Goal: Task Accomplishment & Management: Manage account settings

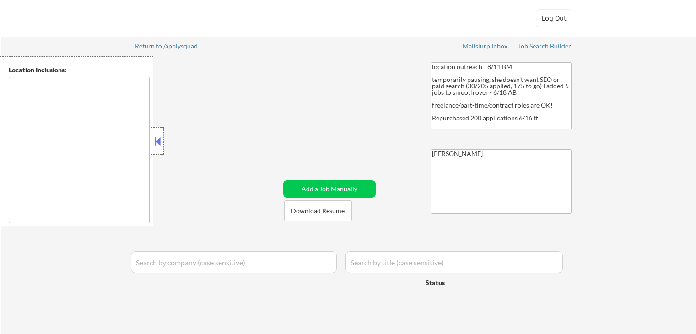
type textarea "[GEOGRAPHIC_DATA], [GEOGRAPHIC_DATA] [GEOGRAPHIC_DATA], [GEOGRAPHIC_DATA] [GEOG…"
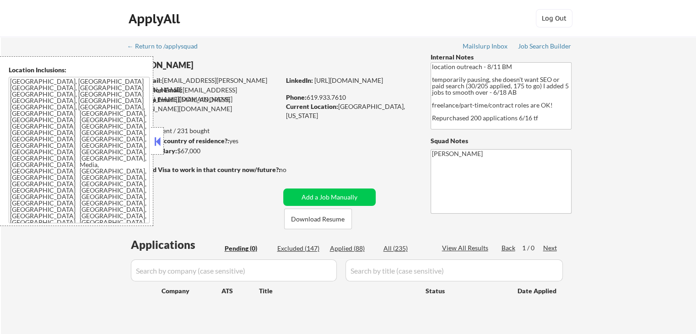
click at [627, 118] on div "← Return to /applysquad Mailslurp Inbox Job Search Builder [PERSON_NAME] User E…" at bounding box center [348, 189] width 695 height 305
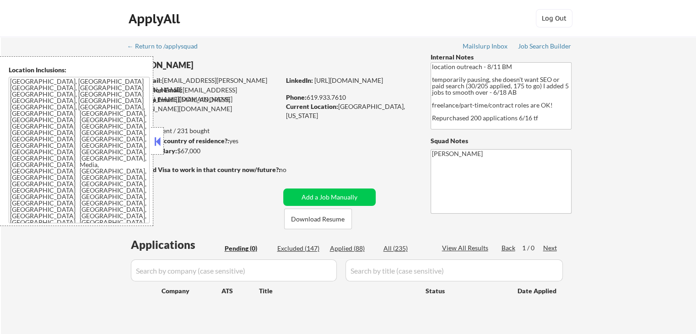
click at [627, 118] on div "← Return to /applysquad Mailslurp Inbox Job Search Builder [PERSON_NAME] User E…" at bounding box center [348, 189] width 695 height 305
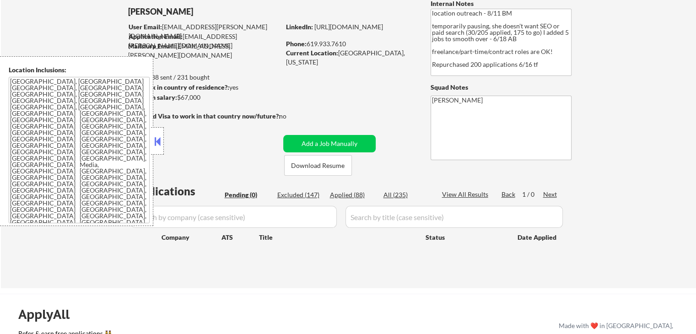
scroll to position [91, 0]
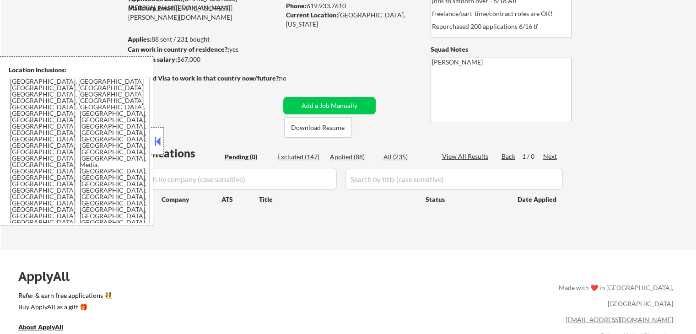
click at [156, 140] on button at bounding box center [157, 141] width 10 height 14
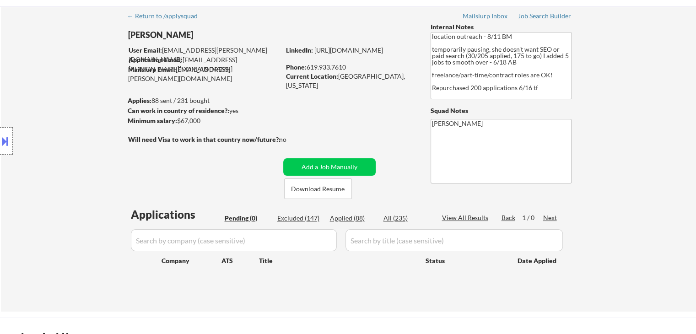
scroll to position [0, 0]
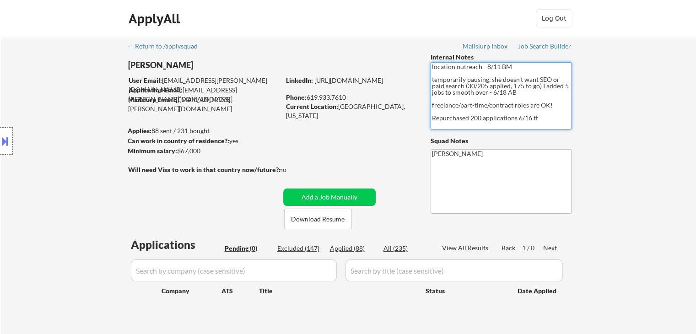
drag, startPoint x: 546, startPoint y: 114, endPoint x: 454, endPoint y: 117, distance: 92.4
click at [454, 117] on textarea "location outreach - 8/11 BM temporarily pausing, she doesn't want SEO or paid s…" at bounding box center [500, 95] width 141 height 67
click at [598, 141] on div "← Return to /applysquad Mailslurp Inbox Job Search Builder [PERSON_NAME] User E…" at bounding box center [348, 189] width 695 height 305
click at [290, 21] on div "ApplyAll Log In Sign Up Log Out" at bounding box center [347, 20] width 457 height 23
click at [289, 19] on div "ApplyAll Log In Sign Up Log Out" at bounding box center [347, 20] width 457 height 23
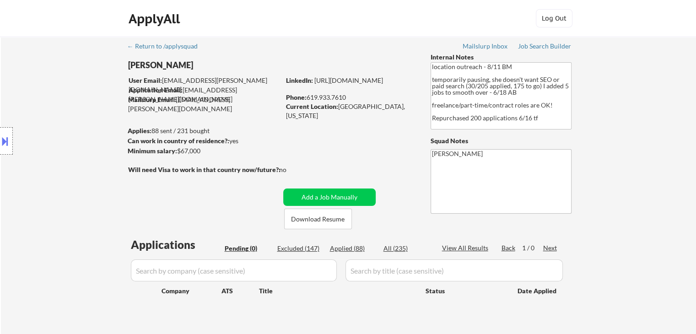
click at [386, 27] on div "ApplyAll Log In Sign Up Log Out" at bounding box center [347, 20] width 457 height 23
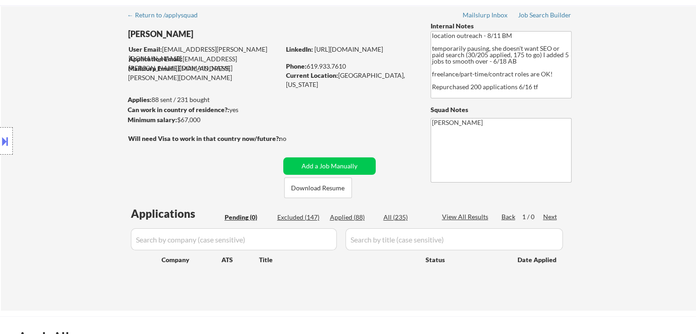
scroll to position [46, 0]
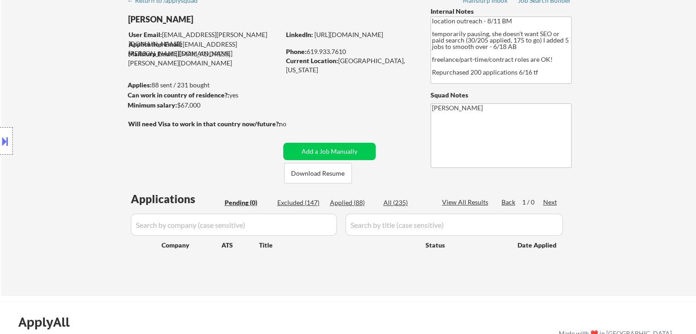
click at [213, 159] on div "← Return to /applysquad Mailslurp Inbox Job Search Builder [PERSON_NAME] User E…" at bounding box center [348, 140] width 456 height 298
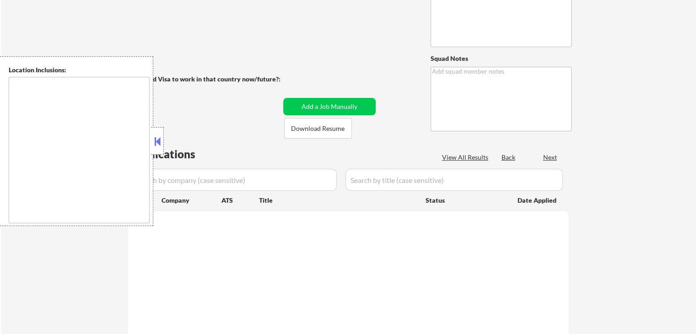
type textarea "location outreach - 8/11 BM temporarily pausing, she doesn't want SEO or paid s…"
type textarea "[PERSON_NAME]"
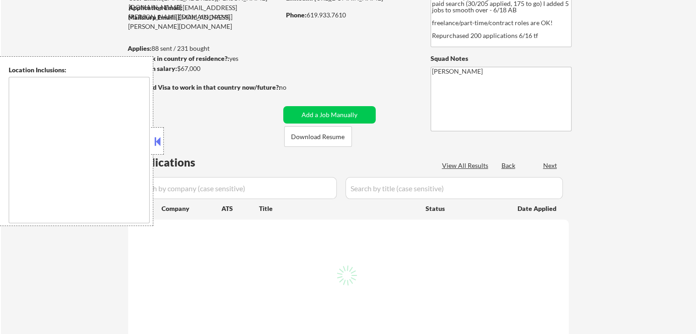
scroll to position [46, 0]
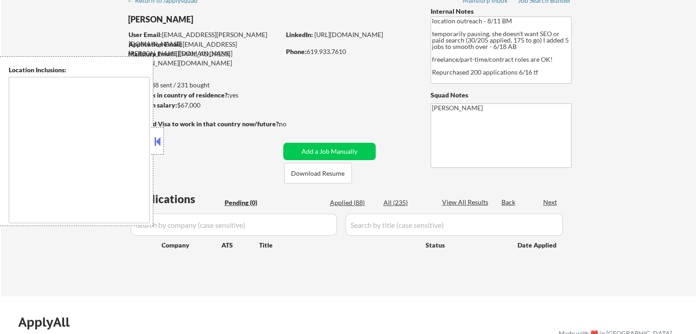
type textarea "[GEOGRAPHIC_DATA], [GEOGRAPHIC_DATA] [GEOGRAPHIC_DATA], [GEOGRAPHIC_DATA] [GEOG…"
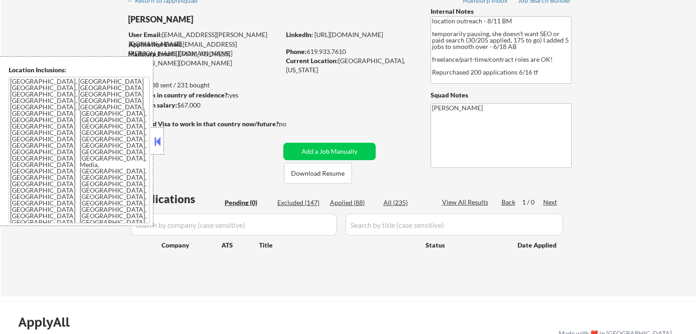
click at [155, 147] on button at bounding box center [157, 141] width 10 height 14
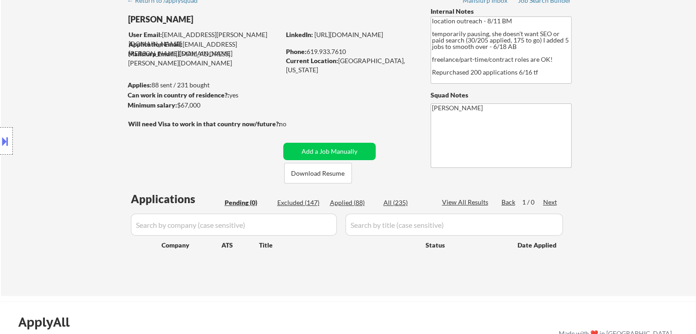
click at [99, 98] on div "Location Inclusions: [GEOGRAPHIC_DATA], [GEOGRAPHIC_DATA] [GEOGRAPHIC_DATA], [G…" at bounding box center [82, 141] width 164 height 170
click at [104, 93] on div "Location Inclusions: [GEOGRAPHIC_DATA], [GEOGRAPHIC_DATA] [GEOGRAPHIC_DATA], [G…" at bounding box center [82, 141] width 164 height 170
click at [18, 88] on div "Location Inclusions: [GEOGRAPHIC_DATA], [GEOGRAPHIC_DATA] [GEOGRAPHIC_DATA], [G…" at bounding box center [82, 141] width 164 height 170
click at [6, 142] on button at bounding box center [5, 141] width 10 height 15
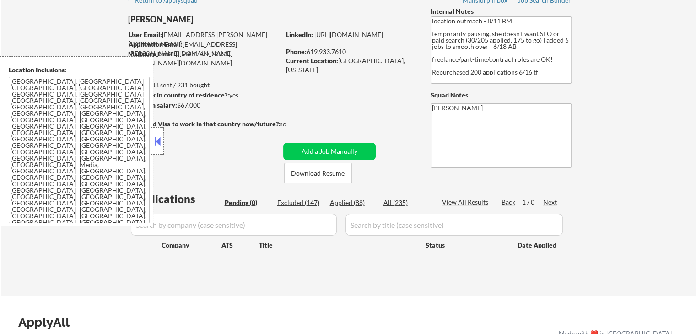
click at [155, 140] on button at bounding box center [157, 141] width 10 height 14
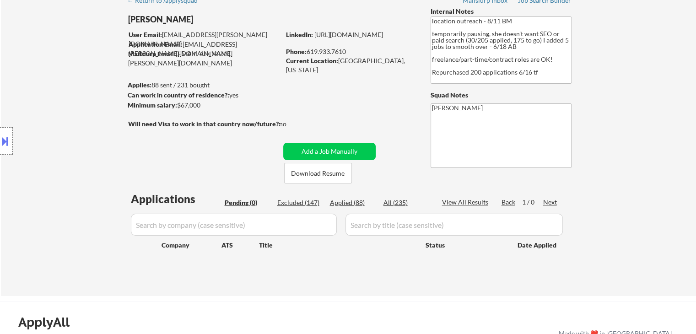
click at [64, 97] on div "Location Inclusions: [GEOGRAPHIC_DATA], [GEOGRAPHIC_DATA] [GEOGRAPHIC_DATA], [G…" at bounding box center [82, 141] width 164 height 170
drag, startPoint x: 115, startPoint y: 124, endPoint x: 0, endPoint y: 306, distance: 214.9
click at [115, 123] on div "Location Inclusions: [GEOGRAPHIC_DATA], [GEOGRAPHIC_DATA] [GEOGRAPHIC_DATA], [G…" at bounding box center [82, 141] width 164 height 170
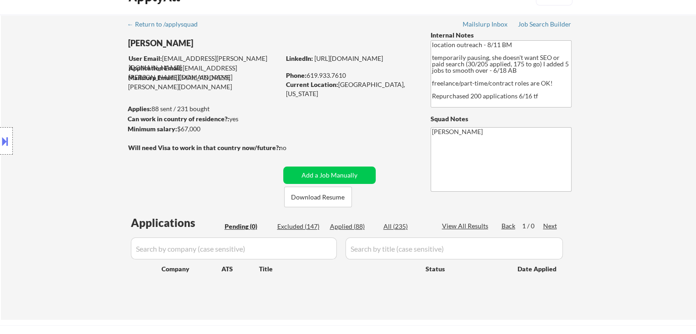
scroll to position [0, 0]
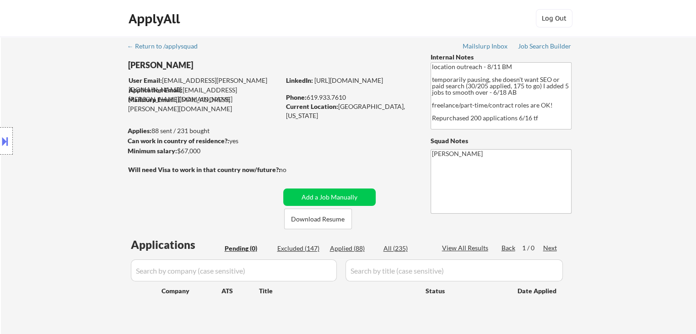
click at [42, 150] on div "Location Inclusions: [GEOGRAPHIC_DATA], [GEOGRAPHIC_DATA] [GEOGRAPHIC_DATA], [G…" at bounding box center [82, 141] width 164 height 170
click at [42, 151] on div "Location Inclusions: [GEOGRAPHIC_DATA], [GEOGRAPHIC_DATA] [GEOGRAPHIC_DATA], [G…" at bounding box center [82, 141] width 164 height 170
click at [43, 151] on div "Location Inclusions: [GEOGRAPHIC_DATA], [GEOGRAPHIC_DATA] [GEOGRAPHIC_DATA], [G…" at bounding box center [82, 141] width 164 height 170
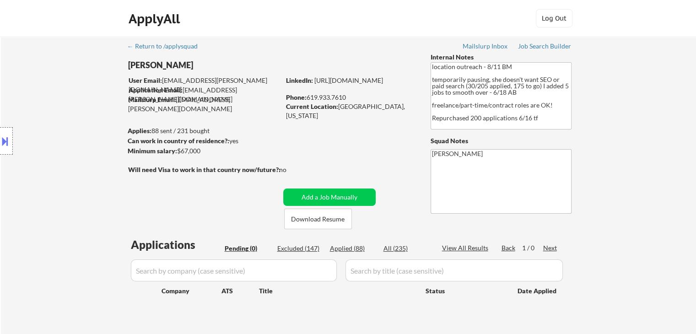
click at [43, 151] on div "Location Inclusions: [GEOGRAPHIC_DATA], [GEOGRAPHIC_DATA] [GEOGRAPHIC_DATA], [G…" at bounding box center [82, 141] width 164 height 170
click at [43, 152] on div "Location Inclusions: [GEOGRAPHIC_DATA], [GEOGRAPHIC_DATA] [GEOGRAPHIC_DATA], [G…" at bounding box center [82, 141] width 164 height 170
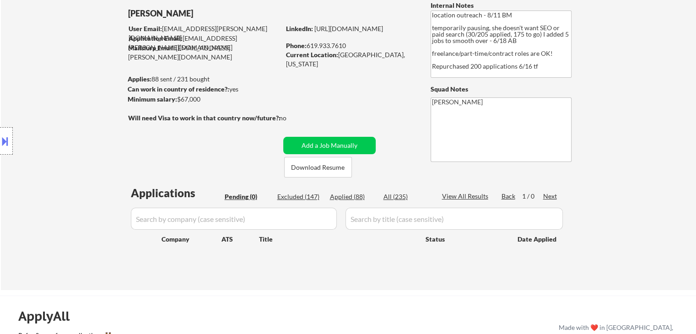
scroll to position [91, 0]
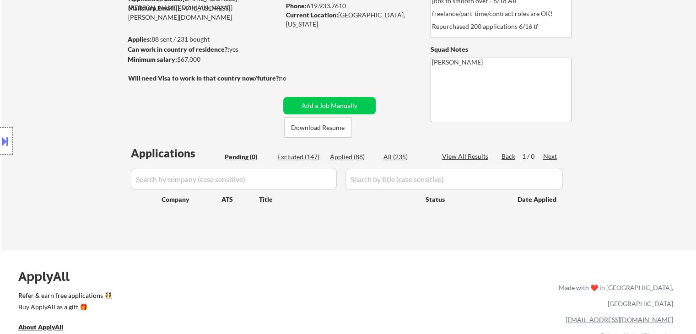
click at [43, 155] on div "Location Inclusions: [GEOGRAPHIC_DATA], [GEOGRAPHIC_DATA] [GEOGRAPHIC_DATA], [G…" at bounding box center [82, 141] width 164 height 170
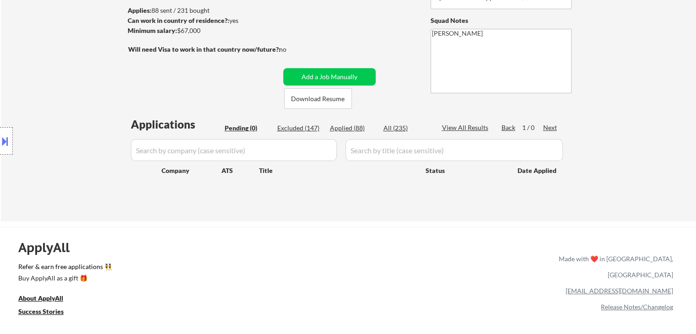
scroll to position [183, 0]
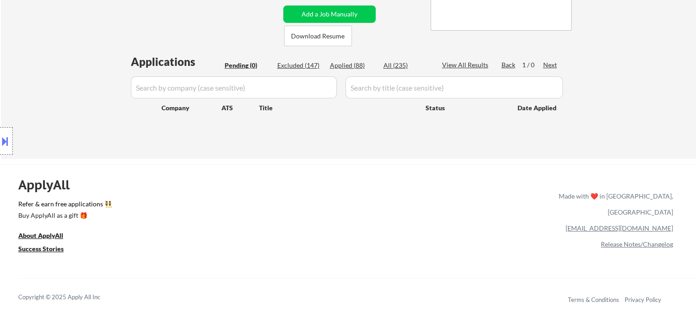
click at [42, 162] on div "Location Inclusions: [GEOGRAPHIC_DATA], [GEOGRAPHIC_DATA] [GEOGRAPHIC_DATA], [G…" at bounding box center [82, 141] width 164 height 170
click at [81, 106] on div "Location Inclusions: [GEOGRAPHIC_DATA], [GEOGRAPHIC_DATA] [GEOGRAPHIC_DATA], [G…" at bounding box center [82, 141] width 164 height 170
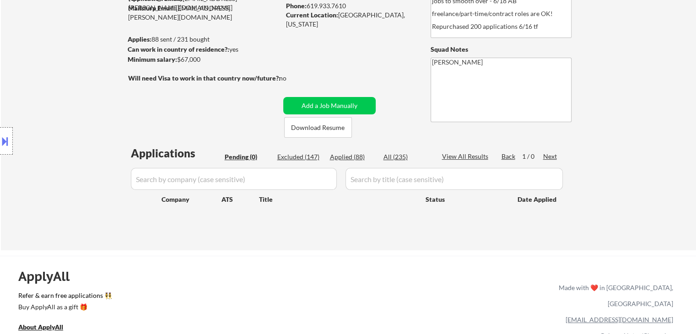
click at [77, 112] on div "Location Inclusions: [GEOGRAPHIC_DATA], [GEOGRAPHIC_DATA] [GEOGRAPHIC_DATA], [G…" at bounding box center [82, 141] width 164 height 170
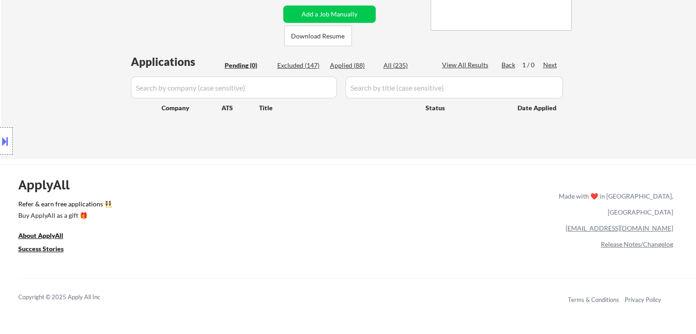
click at [87, 97] on div "Location Inclusions: [GEOGRAPHIC_DATA], [GEOGRAPHIC_DATA] [GEOGRAPHIC_DATA], [G…" at bounding box center [82, 141] width 164 height 170
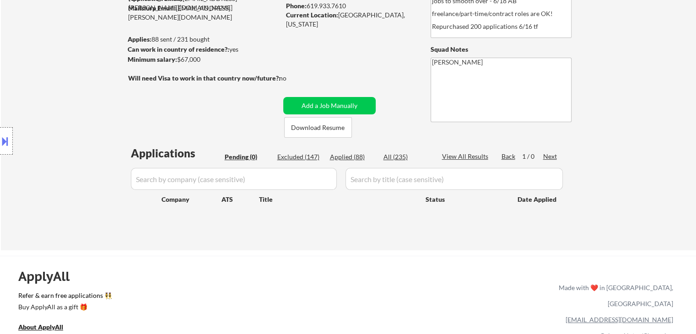
click at [87, 97] on div "Location Inclusions: [GEOGRAPHIC_DATA], [GEOGRAPHIC_DATA] [GEOGRAPHIC_DATA], [G…" at bounding box center [82, 141] width 164 height 170
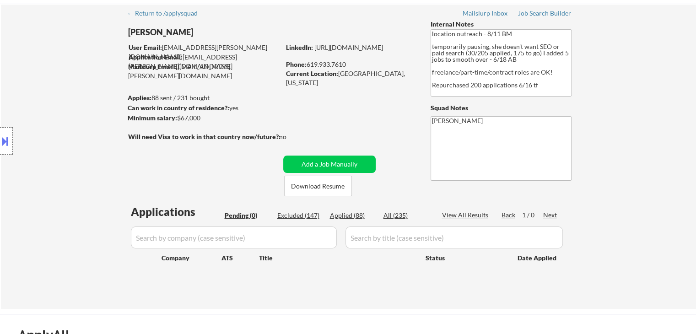
scroll to position [0, 0]
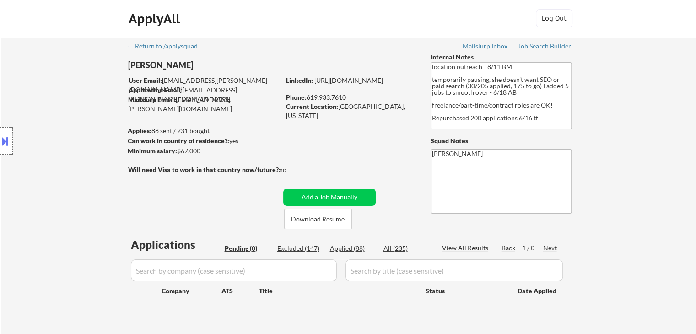
click at [89, 98] on div "Location Inclusions: [GEOGRAPHIC_DATA], [GEOGRAPHIC_DATA] [GEOGRAPHIC_DATA], [G…" at bounding box center [82, 141] width 164 height 170
click at [90, 99] on div "Location Inclusions: [GEOGRAPHIC_DATA], [GEOGRAPHIC_DATA] [GEOGRAPHIC_DATA], [G…" at bounding box center [82, 141] width 164 height 170
click at [91, 103] on div "Location Inclusions: [GEOGRAPHIC_DATA], [GEOGRAPHIC_DATA] [GEOGRAPHIC_DATA], [G…" at bounding box center [82, 141] width 164 height 170
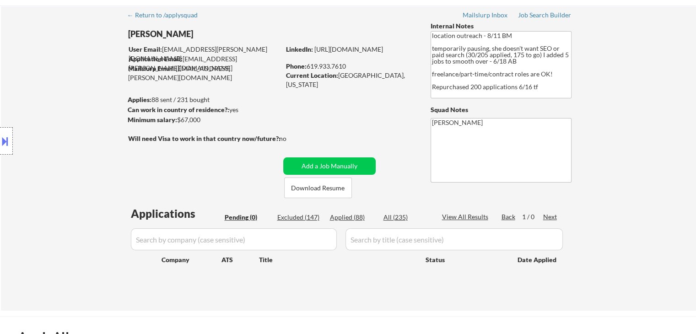
scroll to position [46, 0]
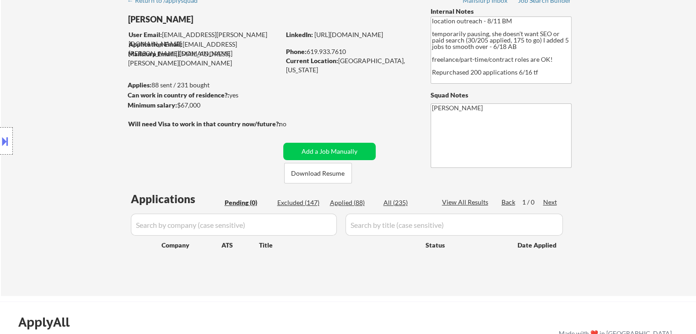
click at [90, 103] on div "Location Inclusions: [GEOGRAPHIC_DATA], [GEOGRAPHIC_DATA] [GEOGRAPHIC_DATA], [G…" at bounding box center [82, 141] width 164 height 170
click at [66, 120] on div "Location Inclusions: [GEOGRAPHIC_DATA], [GEOGRAPHIC_DATA] [GEOGRAPHIC_DATA], [G…" at bounding box center [82, 141] width 164 height 170
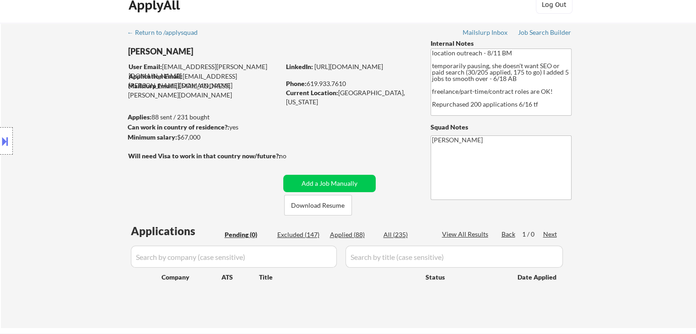
scroll to position [0, 0]
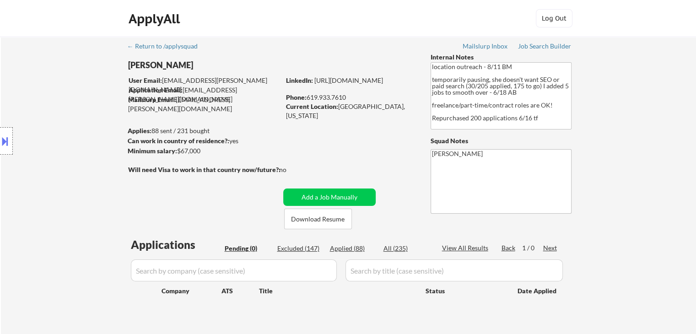
click at [73, 132] on div "Location Inclusions: [GEOGRAPHIC_DATA], [GEOGRAPHIC_DATA] [GEOGRAPHIC_DATA], [G…" at bounding box center [82, 141] width 164 height 170
click at [78, 113] on div "Location Inclusions: [GEOGRAPHIC_DATA], [GEOGRAPHIC_DATA] [GEOGRAPHIC_DATA], [G…" at bounding box center [82, 141] width 164 height 170
click at [80, 114] on div "Location Inclusions: [GEOGRAPHIC_DATA], [GEOGRAPHIC_DATA] [GEOGRAPHIC_DATA], [G…" at bounding box center [82, 141] width 164 height 170
click at [80, 105] on div "Location Inclusions: [GEOGRAPHIC_DATA], [GEOGRAPHIC_DATA] [GEOGRAPHIC_DATA], [G…" at bounding box center [82, 141] width 164 height 170
click at [0, 69] on div "Location Inclusions: [GEOGRAPHIC_DATA], [GEOGRAPHIC_DATA] [GEOGRAPHIC_DATA], [G…" at bounding box center [82, 141] width 164 height 170
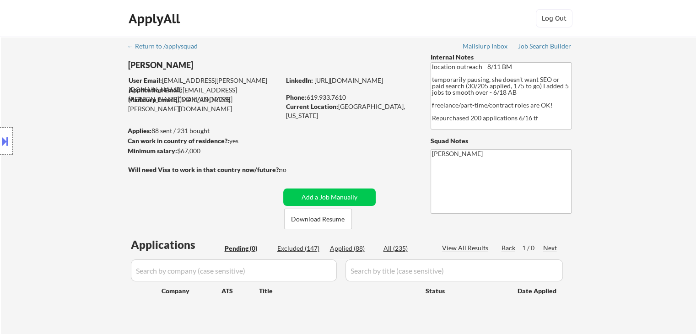
click at [0, 69] on div "Location Inclusions: [GEOGRAPHIC_DATA], [GEOGRAPHIC_DATA] [GEOGRAPHIC_DATA], [G…" at bounding box center [82, 141] width 164 height 170
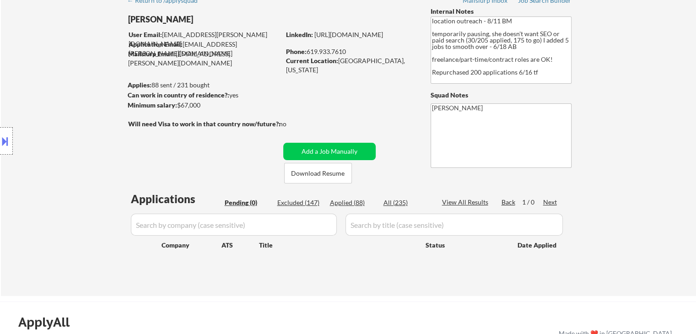
click at [5, 70] on div "Location Inclusions: [GEOGRAPHIC_DATA], [GEOGRAPHIC_DATA] [GEOGRAPHIC_DATA], [G…" at bounding box center [82, 141] width 164 height 170
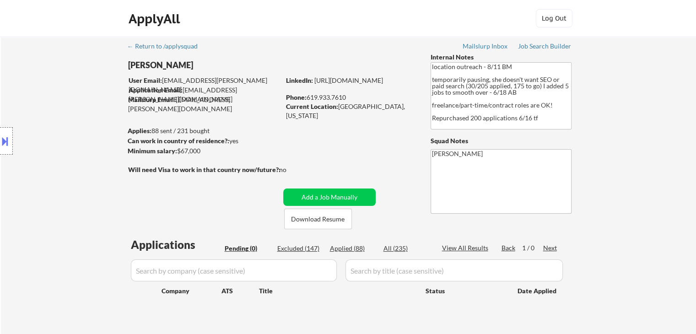
click at [6, 71] on div "Location Inclusions: [GEOGRAPHIC_DATA], [GEOGRAPHIC_DATA] [GEOGRAPHIC_DATA], [G…" at bounding box center [82, 141] width 164 height 170
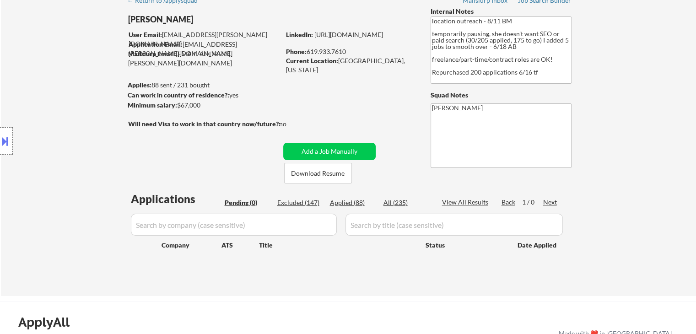
click at [6, 71] on div "Location Inclusions: [GEOGRAPHIC_DATA], [GEOGRAPHIC_DATA] [GEOGRAPHIC_DATA], [G…" at bounding box center [82, 141] width 164 height 170
click at [7, 71] on div "Location Inclusions: [GEOGRAPHIC_DATA], [GEOGRAPHIC_DATA] [GEOGRAPHIC_DATA], [G…" at bounding box center [82, 141] width 164 height 170
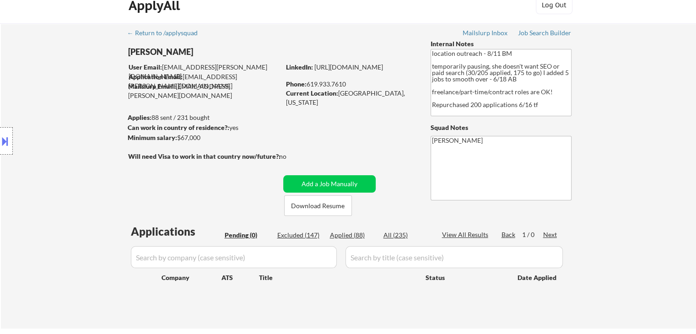
scroll to position [0, 0]
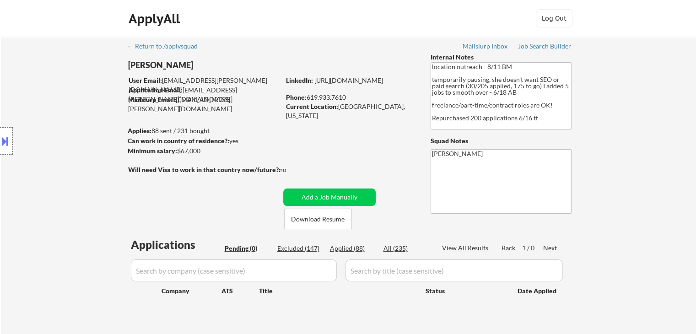
click at [7, 72] on div "Location Inclusions: [GEOGRAPHIC_DATA], [GEOGRAPHIC_DATA] [GEOGRAPHIC_DATA], [G…" at bounding box center [82, 141] width 164 height 170
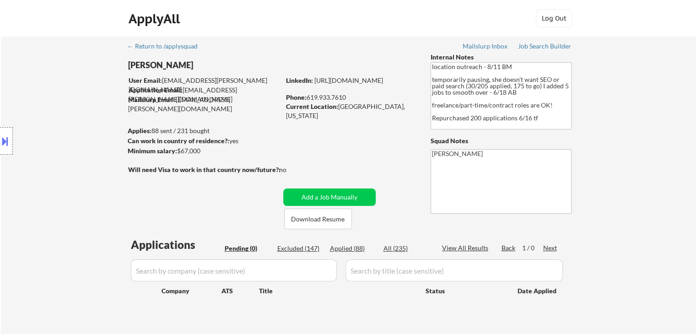
click at [7, 72] on div "Location Inclusions: [GEOGRAPHIC_DATA], [GEOGRAPHIC_DATA] [GEOGRAPHIC_DATA], [G…" at bounding box center [82, 141] width 164 height 170
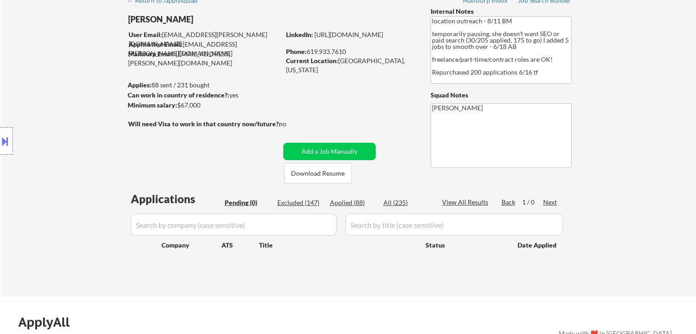
click at [11, 72] on div "Location Inclusions: [GEOGRAPHIC_DATA], [GEOGRAPHIC_DATA] [GEOGRAPHIC_DATA], [G…" at bounding box center [82, 141] width 164 height 170
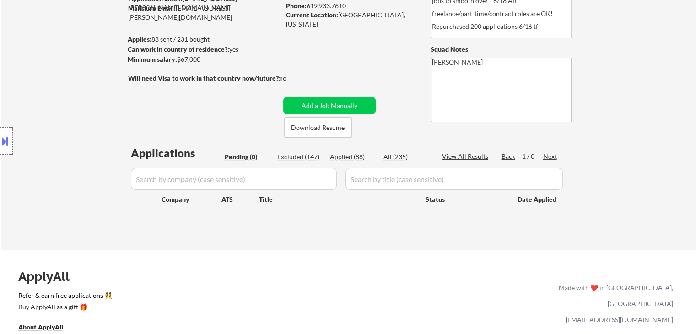
click at [12, 72] on div "Location Inclusions: [GEOGRAPHIC_DATA], [GEOGRAPHIC_DATA] [GEOGRAPHIC_DATA], [G…" at bounding box center [82, 141] width 164 height 170
click at [343, 52] on div "← Return to /applysquad Mailslurp Inbox Job Search Builder [PERSON_NAME] User E…" at bounding box center [348, 94] width 456 height 298
click at [31, 86] on div "Location Inclusions: [GEOGRAPHIC_DATA], [GEOGRAPHIC_DATA] [GEOGRAPHIC_DATA], [G…" at bounding box center [82, 141] width 164 height 170
click at [31, 84] on div "Location Inclusions: [GEOGRAPHIC_DATA], [GEOGRAPHIC_DATA] [GEOGRAPHIC_DATA], [G…" at bounding box center [82, 141] width 164 height 170
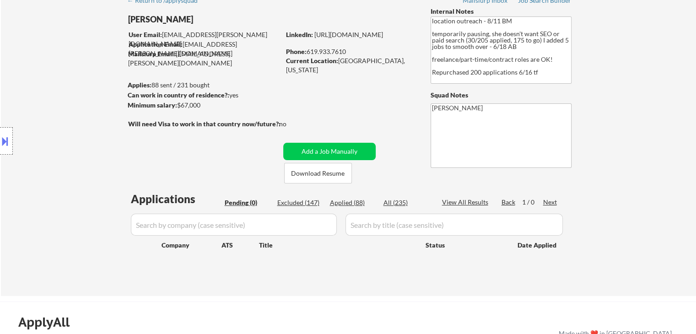
click at [61, 99] on div "Location Inclusions: [GEOGRAPHIC_DATA], [GEOGRAPHIC_DATA] [GEOGRAPHIC_DATA], [G…" at bounding box center [82, 141] width 164 height 170
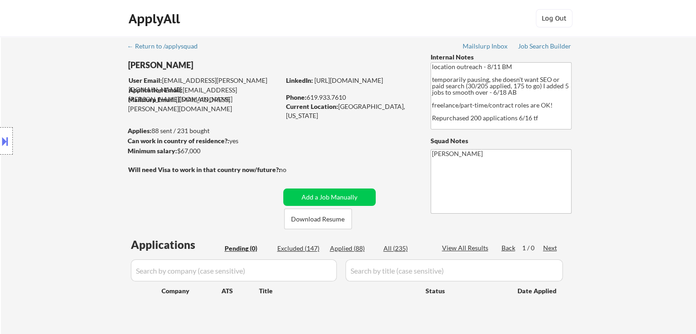
scroll to position [0, 0]
click at [62, 99] on div "Location Inclusions: [GEOGRAPHIC_DATA], [GEOGRAPHIC_DATA] [GEOGRAPHIC_DATA], [G…" at bounding box center [82, 141] width 164 height 170
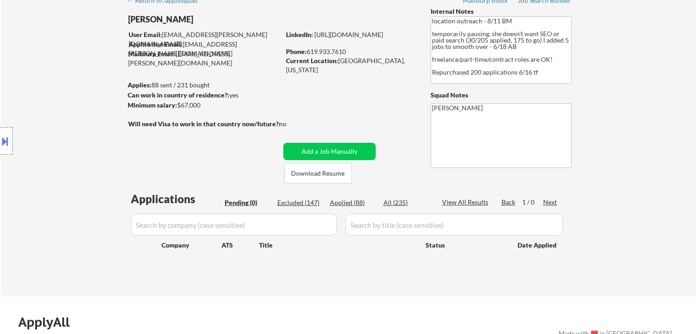
click at [62, 98] on div "Location Inclusions: [GEOGRAPHIC_DATA], [GEOGRAPHIC_DATA] [GEOGRAPHIC_DATA], [G…" at bounding box center [82, 141] width 164 height 170
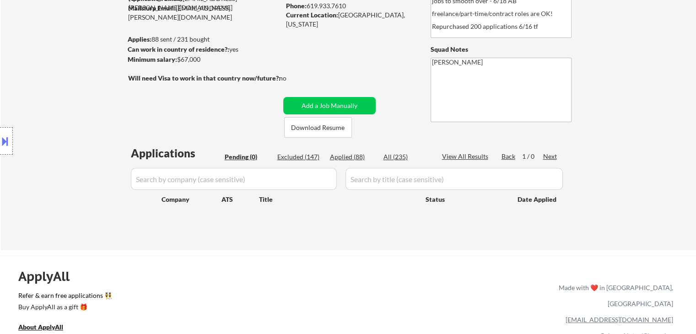
click at [64, 96] on div "Location Inclusions: [GEOGRAPHIC_DATA], [GEOGRAPHIC_DATA] [GEOGRAPHIC_DATA], [G…" at bounding box center [82, 141] width 164 height 170
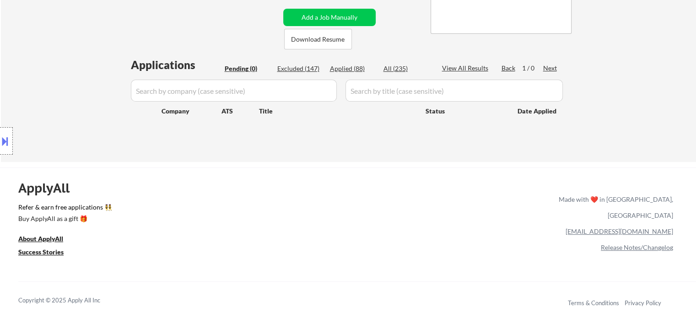
scroll to position [183, 0]
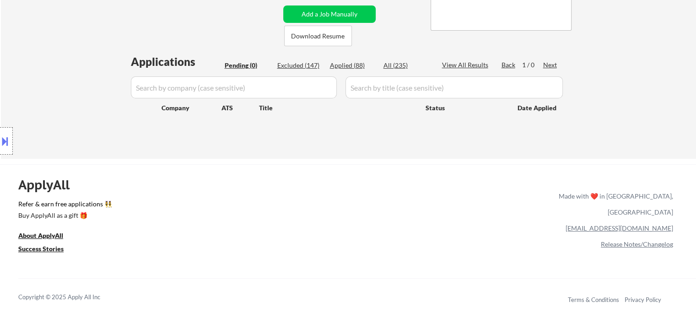
click at [64, 96] on div "Location Inclusions: [GEOGRAPHIC_DATA], [GEOGRAPHIC_DATA] [GEOGRAPHIC_DATA], [G…" at bounding box center [82, 141] width 164 height 170
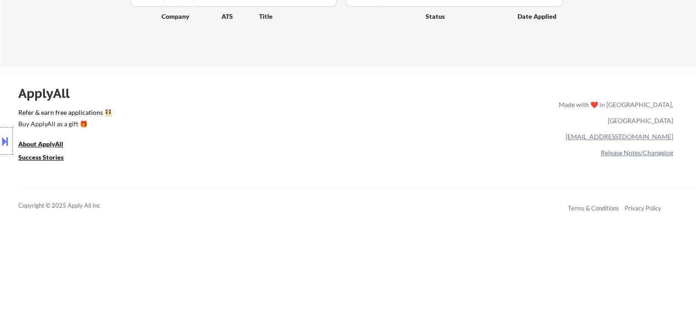
click at [64, 96] on div "Location Inclusions: [GEOGRAPHIC_DATA], [GEOGRAPHIC_DATA] [GEOGRAPHIC_DATA], [G…" at bounding box center [82, 141] width 164 height 170
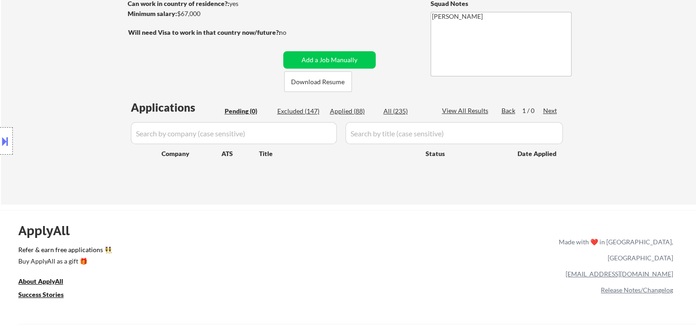
click at [63, 96] on div "Location Inclusions: [GEOGRAPHIC_DATA], [GEOGRAPHIC_DATA] [GEOGRAPHIC_DATA], [G…" at bounding box center [82, 141] width 164 height 170
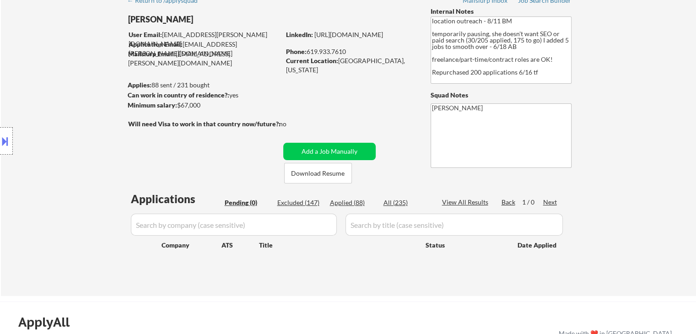
click at [63, 96] on div "Location Inclusions: [GEOGRAPHIC_DATA], [GEOGRAPHIC_DATA] [GEOGRAPHIC_DATA], [G…" at bounding box center [82, 141] width 164 height 170
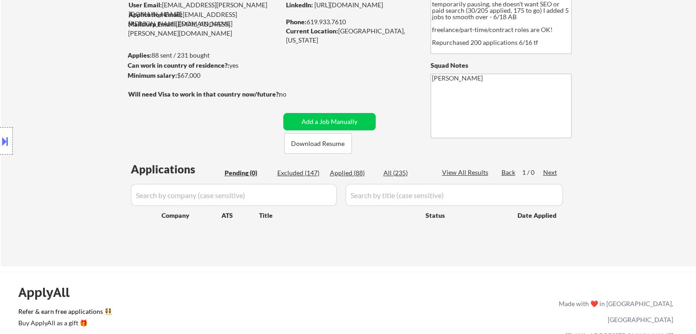
scroll to position [91, 0]
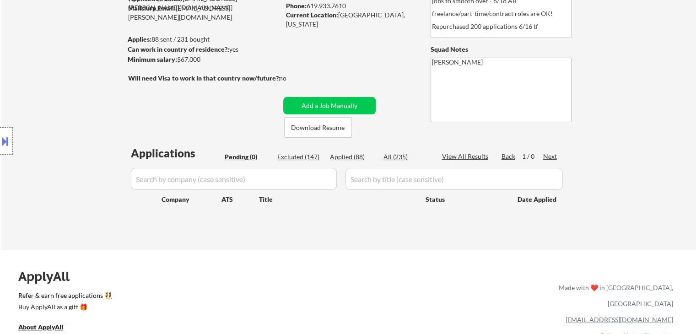
click at [63, 96] on div "Location Inclusions: [GEOGRAPHIC_DATA], [GEOGRAPHIC_DATA] [GEOGRAPHIC_DATA], [G…" at bounding box center [82, 141] width 164 height 170
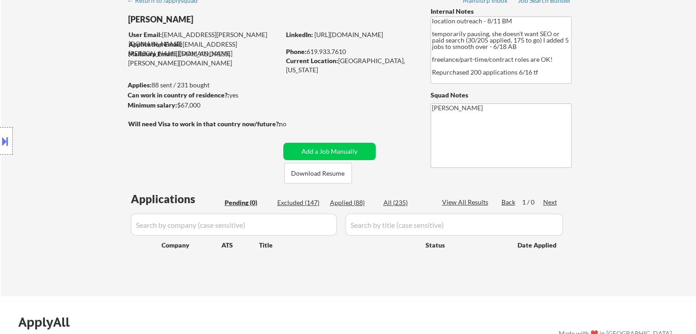
click at [63, 96] on div "Location Inclusions: [GEOGRAPHIC_DATA], [GEOGRAPHIC_DATA] [GEOGRAPHIC_DATA], [G…" at bounding box center [82, 141] width 164 height 170
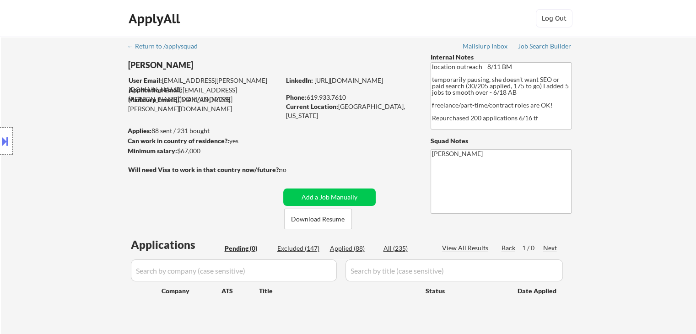
click at [63, 96] on div "Location Inclusions: [GEOGRAPHIC_DATA], [GEOGRAPHIC_DATA] [GEOGRAPHIC_DATA], [G…" at bounding box center [82, 141] width 164 height 170
click at [63, 95] on div "Location Inclusions: [GEOGRAPHIC_DATA], [GEOGRAPHIC_DATA] [GEOGRAPHIC_DATA], [G…" at bounding box center [82, 141] width 164 height 170
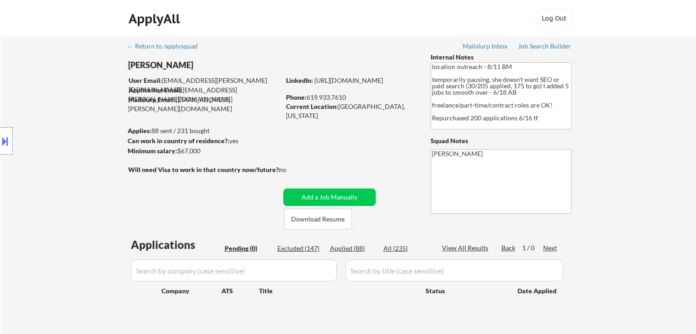
click at [63, 95] on div "Location Inclusions: [GEOGRAPHIC_DATA], [GEOGRAPHIC_DATA] [GEOGRAPHIC_DATA], [G…" at bounding box center [82, 141] width 164 height 170
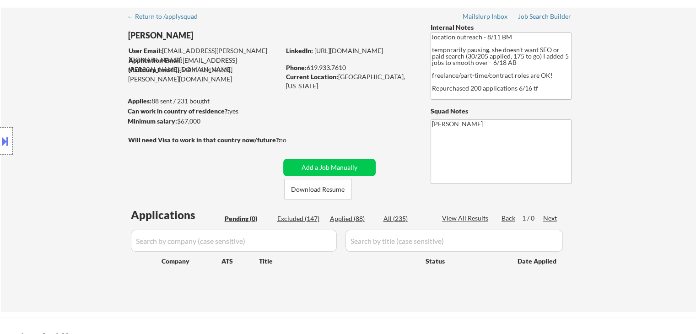
scroll to position [46, 0]
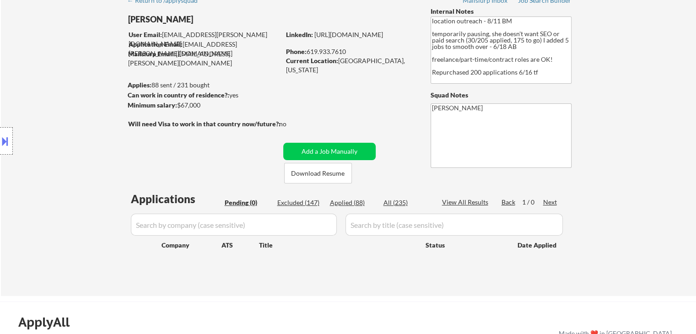
click at [63, 96] on div "Location Inclusions: [GEOGRAPHIC_DATA], [GEOGRAPHIC_DATA] [GEOGRAPHIC_DATA], [G…" at bounding box center [82, 141] width 164 height 170
click at [64, 96] on div "Location Inclusions: [GEOGRAPHIC_DATA], [GEOGRAPHIC_DATA] [GEOGRAPHIC_DATA], [G…" at bounding box center [82, 141] width 164 height 170
click at [99, 83] on div "Location Inclusions: [GEOGRAPHIC_DATA], [GEOGRAPHIC_DATA] [GEOGRAPHIC_DATA], [G…" at bounding box center [82, 141] width 164 height 170
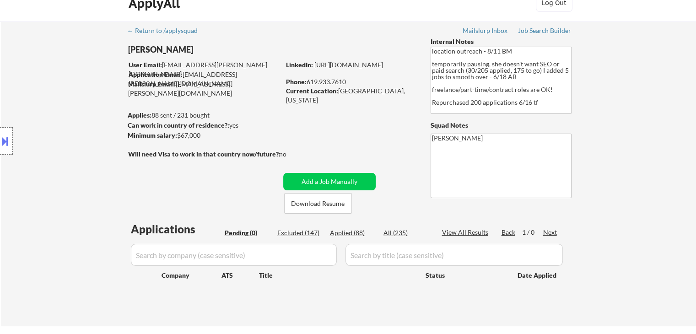
scroll to position [0, 0]
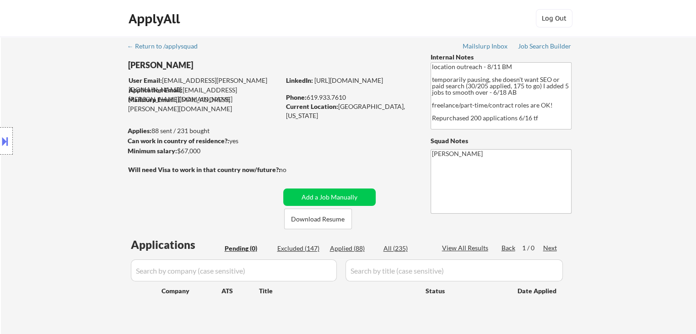
click at [99, 83] on div "Location Inclusions: [GEOGRAPHIC_DATA], [GEOGRAPHIC_DATA] [GEOGRAPHIC_DATA], [G…" at bounding box center [82, 141] width 164 height 170
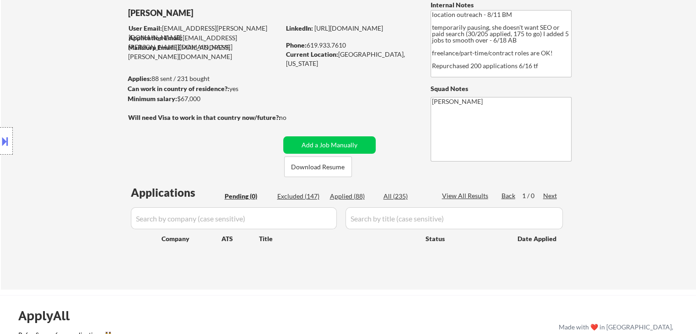
scroll to position [91, 0]
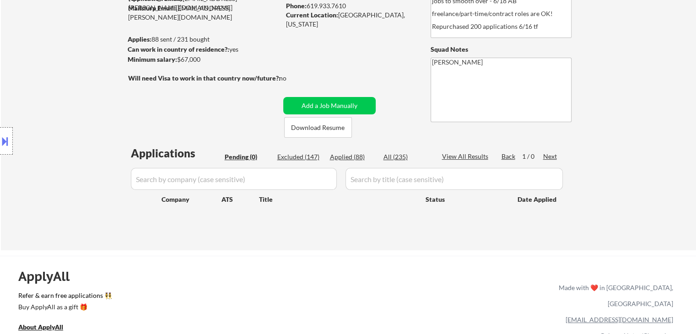
click at [99, 85] on div "Location Inclusions: [GEOGRAPHIC_DATA], [GEOGRAPHIC_DATA] [GEOGRAPHIC_DATA], [G…" at bounding box center [82, 141] width 164 height 170
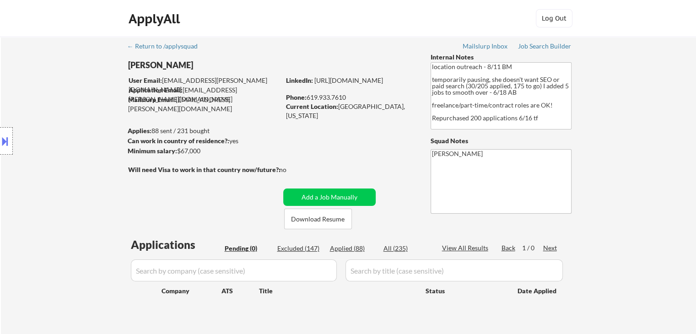
click at [100, 86] on div "Location Inclusions: [GEOGRAPHIC_DATA], [GEOGRAPHIC_DATA] [GEOGRAPHIC_DATA], [G…" at bounding box center [82, 141] width 164 height 170
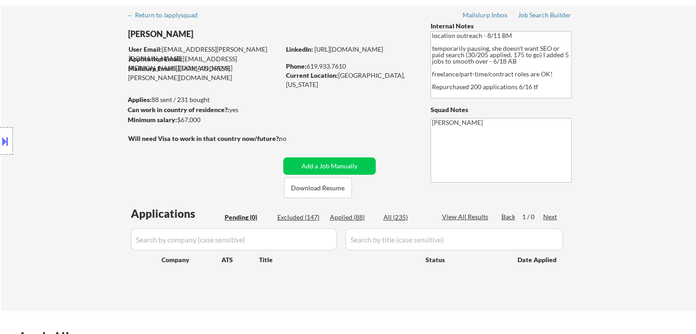
scroll to position [46, 0]
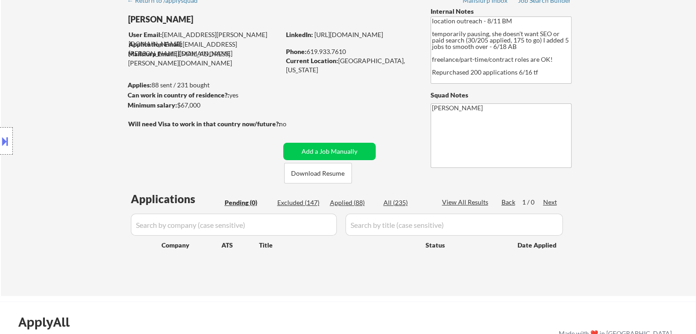
click at [100, 87] on div "Location Inclusions: [GEOGRAPHIC_DATA], [GEOGRAPHIC_DATA] [GEOGRAPHIC_DATA], [G…" at bounding box center [82, 141] width 164 height 170
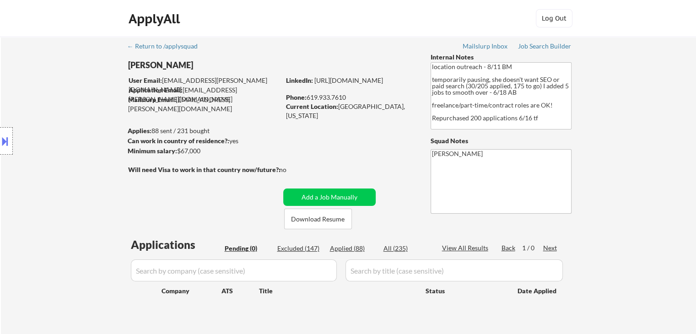
click at [100, 88] on div "Location Inclusions: [GEOGRAPHIC_DATA], [GEOGRAPHIC_DATA] [GEOGRAPHIC_DATA], [G…" at bounding box center [82, 141] width 164 height 170
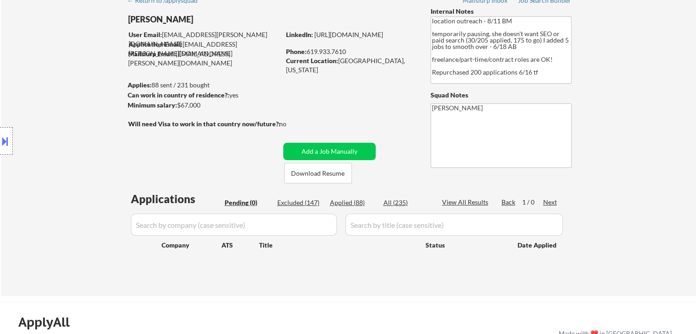
click at [98, 88] on div "Location Inclusions: [GEOGRAPHIC_DATA], [GEOGRAPHIC_DATA] [GEOGRAPHIC_DATA], [G…" at bounding box center [82, 141] width 164 height 170
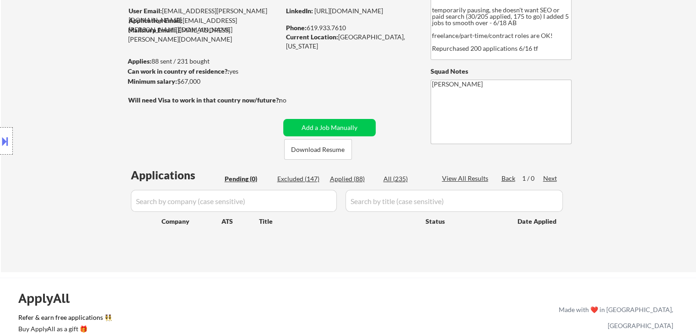
scroll to position [91, 0]
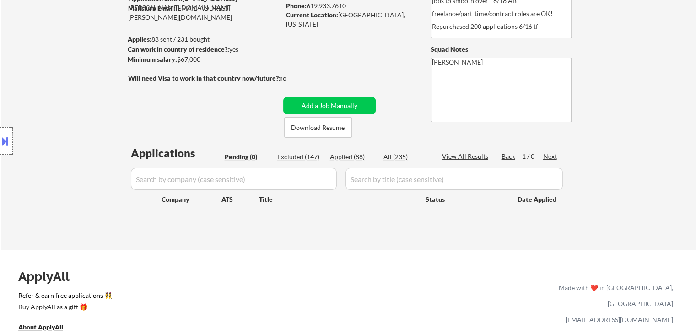
click at [622, 83] on div "← Return to /applysquad Mailslurp Inbox Job Search Builder [PERSON_NAME] User E…" at bounding box center [348, 97] width 695 height 305
click at [365, 44] on div "← Return to /applysquad Mailslurp Inbox Job Search Builder [PERSON_NAME] User E…" at bounding box center [348, 94] width 456 height 298
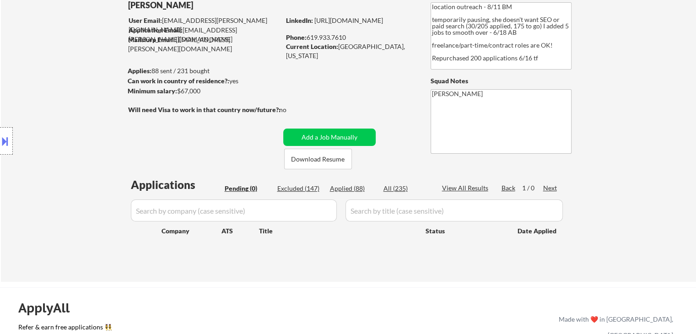
scroll to position [46, 0]
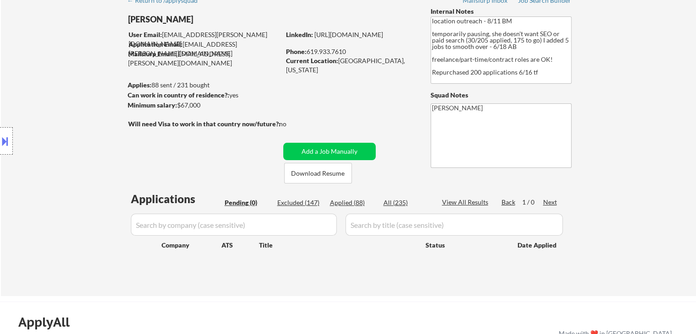
click at [106, 118] on div "Location Inclusions: [GEOGRAPHIC_DATA], [GEOGRAPHIC_DATA] [GEOGRAPHIC_DATA], [G…" at bounding box center [82, 141] width 164 height 170
click at [102, 110] on div "Location Inclusions: [GEOGRAPHIC_DATA], [GEOGRAPHIC_DATA] [GEOGRAPHIC_DATA], [G…" at bounding box center [82, 141] width 164 height 170
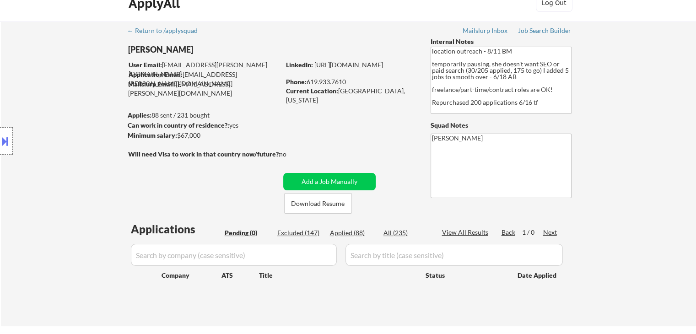
scroll to position [0, 0]
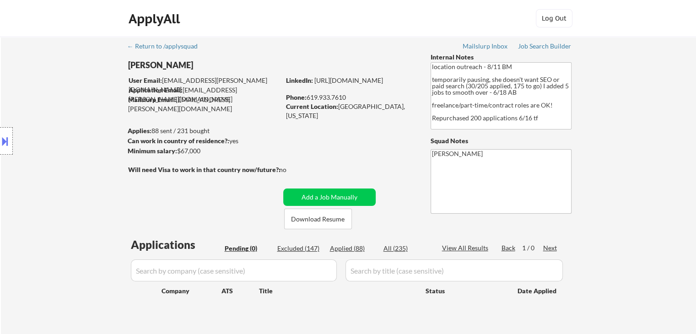
click at [110, 129] on div "Location Inclusions: [GEOGRAPHIC_DATA], [GEOGRAPHIC_DATA] [GEOGRAPHIC_DATA], [G…" at bounding box center [82, 141] width 164 height 170
click at [105, 130] on div "Location Inclusions: [GEOGRAPHIC_DATA], [GEOGRAPHIC_DATA] [GEOGRAPHIC_DATA], [G…" at bounding box center [82, 141] width 164 height 170
click at [105, 129] on div "Location Inclusions: [GEOGRAPHIC_DATA], [GEOGRAPHIC_DATA] [GEOGRAPHIC_DATA], [G…" at bounding box center [82, 141] width 164 height 170
click at [102, 130] on div "Location Inclusions: [GEOGRAPHIC_DATA], [GEOGRAPHIC_DATA] [GEOGRAPHIC_DATA], [G…" at bounding box center [82, 141] width 164 height 170
click at [100, 131] on div "Location Inclusions: [GEOGRAPHIC_DATA], [GEOGRAPHIC_DATA] [GEOGRAPHIC_DATA], [G…" at bounding box center [82, 141] width 164 height 170
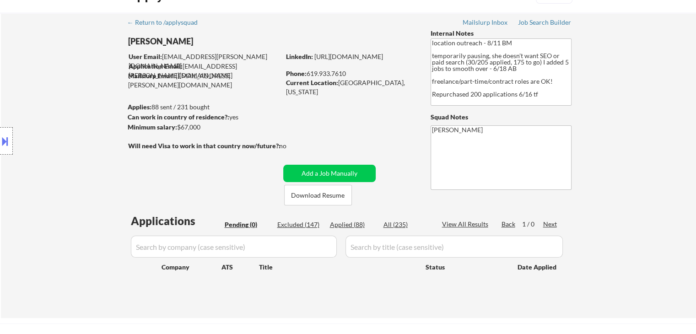
scroll to position [46, 0]
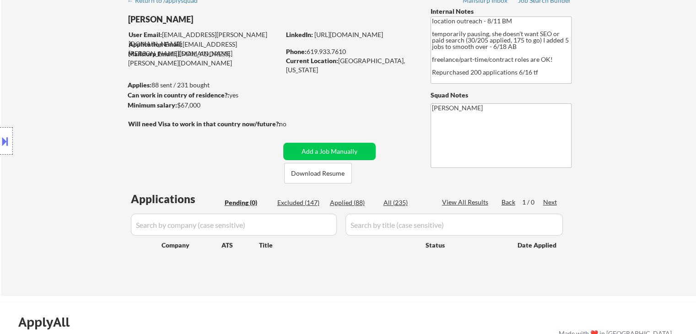
click at [96, 131] on div "Location Inclusions: [GEOGRAPHIC_DATA], [GEOGRAPHIC_DATA] [GEOGRAPHIC_DATA], [G…" at bounding box center [82, 141] width 164 height 170
click at [96, 132] on div "Location Inclusions: [GEOGRAPHIC_DATA], [GEOGRAPHIC_DATA] [GEOGRAPHIC_DATA], [G…" at bounding box center [82, 141] width 164 height 170
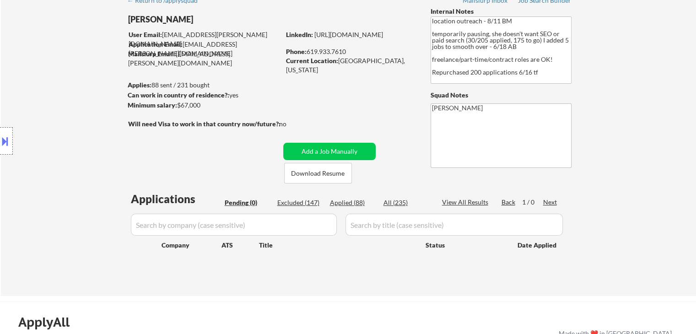
click at [96, 132] on div "Location Inclusions: [GEOGRAPHIC_DATA], [GEOGRAPHIC_DATA] [GEOGRAPHIC_DATA], [G…" at bounding box center [82, 141] width 164 height 170
click at [95, 132] on div "Location Inclusions: [GEOGRAPHIC_DATA], [GEOGRAPHIC_DATA] [GEOGRAPHIC_DATA], [G…" at bounding box center [82, 141] width 164 height 170
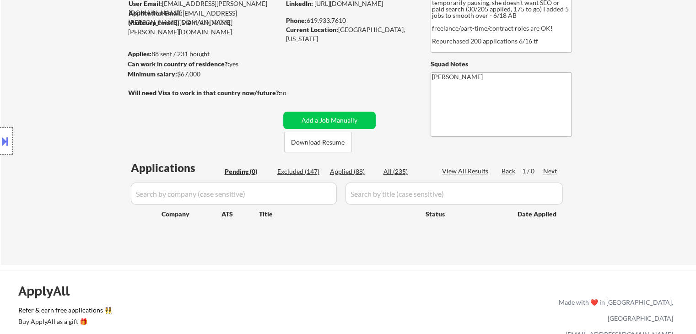
scroll to position [91, 0]
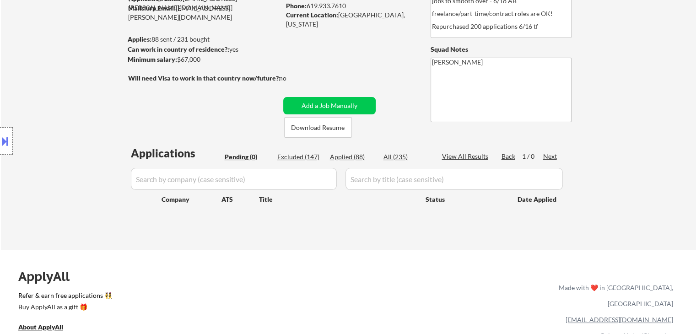
click at [95, 132] on div "Location Inclusions: [GEOGRAPHIC_DATA], [GEOGRAPHIC_DATA] [GEOGRAPHIC_DATA], [G…" at bounding box center [82, 141] width 164 height 170
click at [99, 132] on div "Location Inclusions: [GEOGRAPHIC_DATA], [GEOGRAPHIC_DATA] [GEOGRAPHIC_DATA], [G…" at bounding box center [82, 141] width 164 height 170
click at [102, 132] on div "Location Inclusions: [GEOGRAPHIC_DATA], [GEOGRAPHIC_DATA] [GEOGRAPHIC_DATA], [G…" at bounding box center [82, 141] width 164 height 170
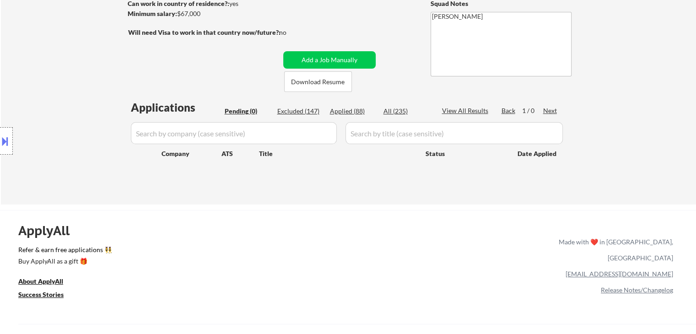
click at [103, 131] on div "Location Inclusions: [GEOGRAPHIC_DATA], [GEOGRAPHIC_DATA] [GEOGRAPHIC_DATA], [G…" at bounding box center [82, 141] width 164 height 170
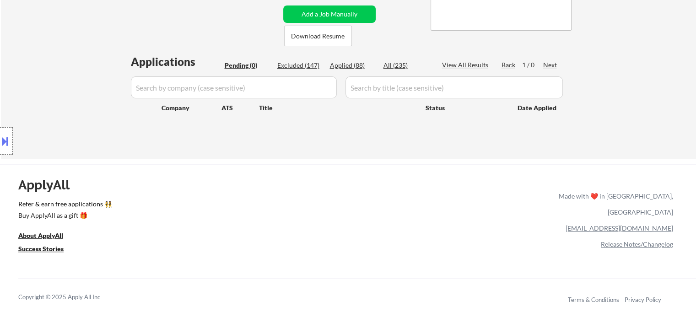
click at [102, 129] on div "Location Inclusions: [GEOGRAPHIC_DATA], [GEOGRAPHIC_DATA] [GEOGRAPHIC_DATA], [G…" at bounding box center [82, 141] width 164 height 170
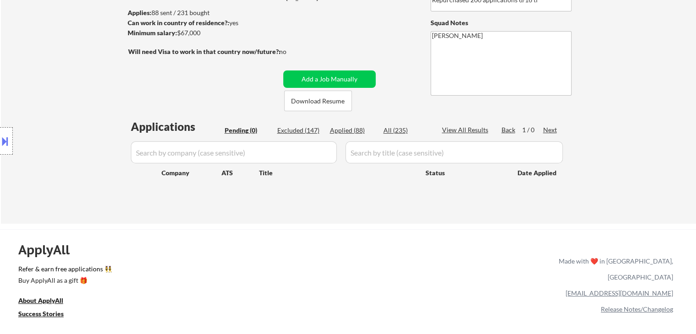
scroll to position [46, 0]
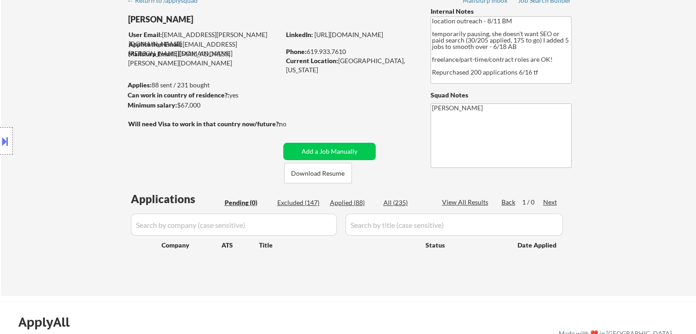
click at [102, 129] on div "Location Inclusions: [GEOGRAPHIC_DATA], [GEOGRAPHIC_DATA] [GEOGRAPHIC_DATA], [G…" at bounding box center [82, 141] width 164 height 170
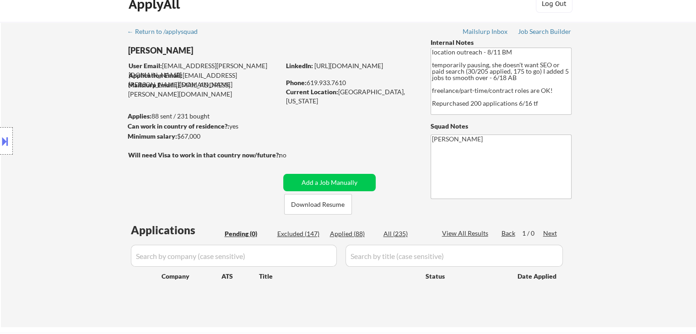
scroll to position [0, 0]
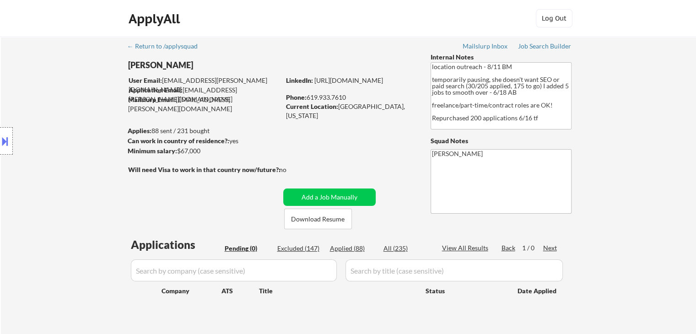
click at [102, 129] on div "Location Inclusions: [GEOGRAPHIC_DATA], [GEOGRAPHIC_DATA] [GEOGRAPHIC_DATA], [G…" at bounding box center [82, 141] width 164 height 170
click at [104, 130] on div "Location Inclusions: [GEOGRAPHIC_DATA], [GEOGRAPHIC_DATA] [GEOGRAPHIC_DATA], [G…" at bounding box center [82, 141] width 164 height 170
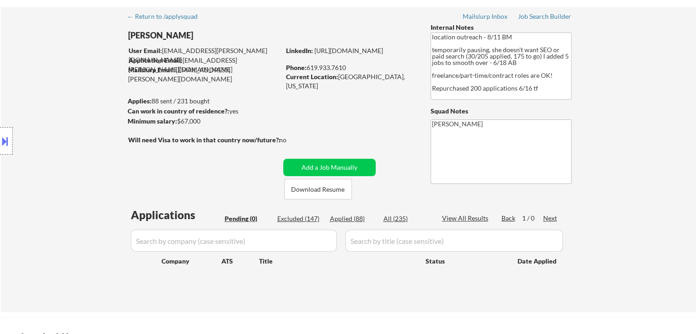
scroll to position [46, 0]
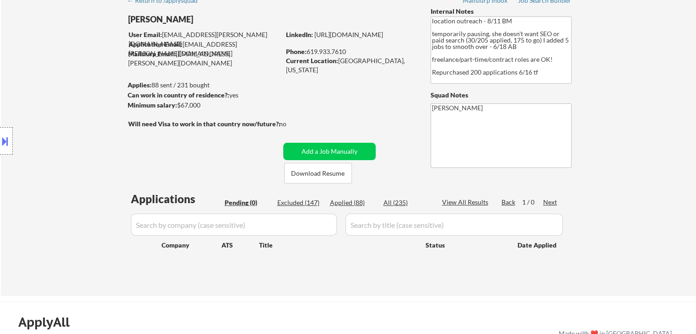
click at [97, 89] on div "Location Inclusions: [GEOGRAPHIC_DATA], [GEOGRAPHIC_DATA] [GEOGRAPHIC_DATA], [G…" at bounding box center [82, 141] width 164 height 170
click at [97, 88] on div "Location Inclusions: [GEOGRAPHIC_DATA], [GEOGRAPHIC_DATA] [GEOGRAPHIC_DATA], [G…" at bounding box center [82, 141] width 164 height 170
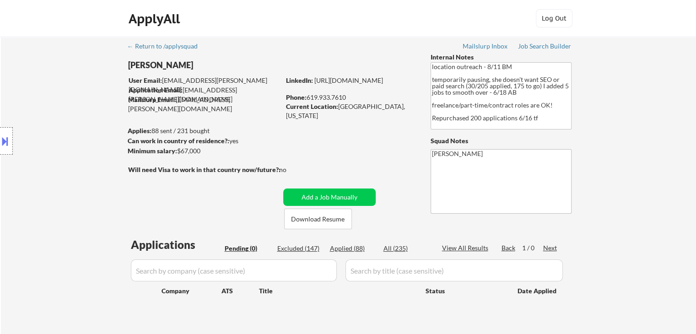
click at [97, 89] on div "Location Inclusions: [GEOGRAPHIC_DATA], [GEOGRAPHIC_DATA] [GEOGRAPHIC_DATA], [G…" at bounding box center [82, 141] width 164 height 170
click at [89, 87] on div "Location Inclusions: [GEOGRAPHIC_DATA], [GEOGRAPHIC_DATA] [GEOGRAPHIC_DATA], [G…" at bounding box center [82, 141] width 164 height 170
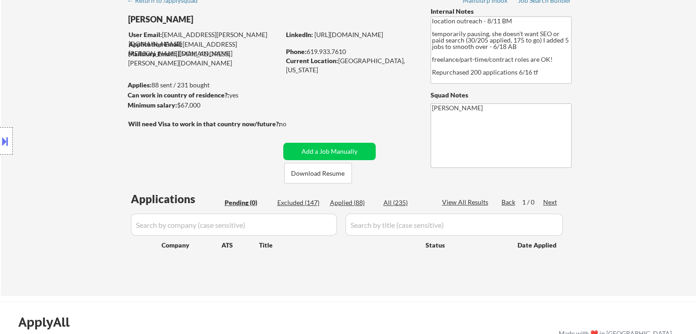
click at [95, 86] on div "Location Inclusions: [GEOGRAPHIC_DATA], [GEOGRAPHIC_DATA] [GEOGRAPHIC_DATA], [G…" at bounding box center [82, 141] width 164 height 170
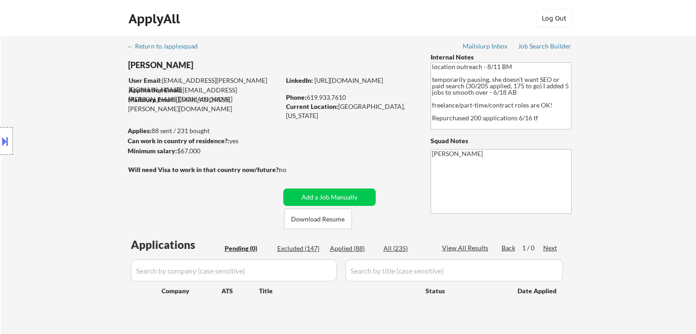
click at [89, 108] on div "Location Inclusions: [GEOGRAPHIC_DATA], [GEOGRAPHIC_DATA] [GEOGRAPHIC_DATA], [G…" at bounding box center [82, 141] width 164 height 170
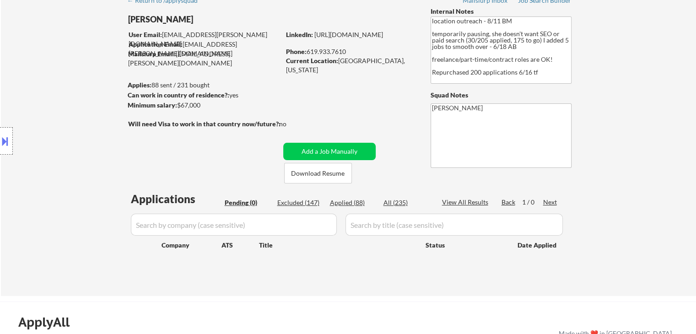
click at [83, 110] on div "Location Inclusions: [GEOGRAPHIC_DATA], [GEOGRAPHIC_DATA] [GEOGRAPHIC_DATA], [G…" at bounding box center [82, 141] width 164 height 170
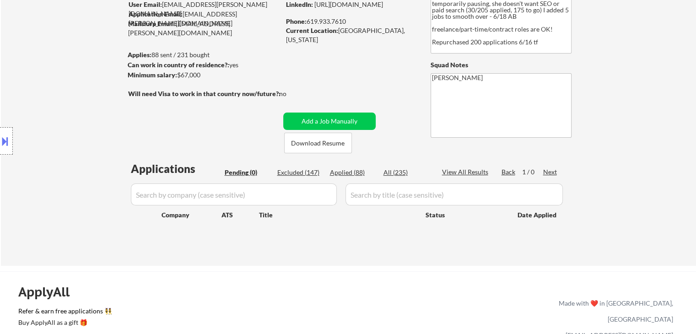
scroll to position [91, 0]
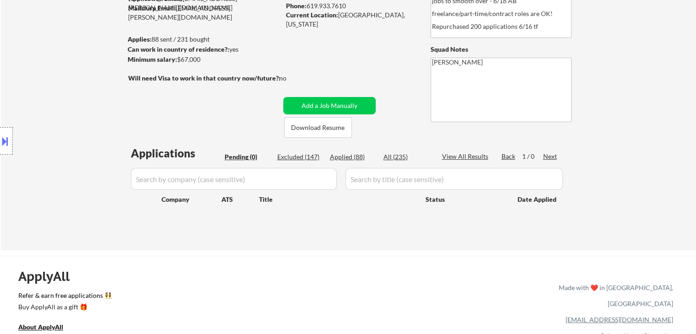
click at [85, 104] on div "Location Inclusions: [GEOGRAPHIC_DATA], [GEOGRAPHIC_DATA] [GEOGRAPHIC_DATA], [G…" at bounding box center [82, 141] width 164 height 170
click at [84, 104] on div "Location Inclusions: [GEOGRAPHIC_DATA], [GEOGRAPHIC_DATA] [GEOGRAPHIC_DATA], [G…" at bounding box center [82, 141] width 164 height 170
click at [64, 99] on div "Location Inclusions: [GEOGRAPHIC_DATA], [GEOGRAPHIC_DATA] [GEOGRAPHIC_DATA], [G…" at bounding box center [82, 141] width 164 height 170
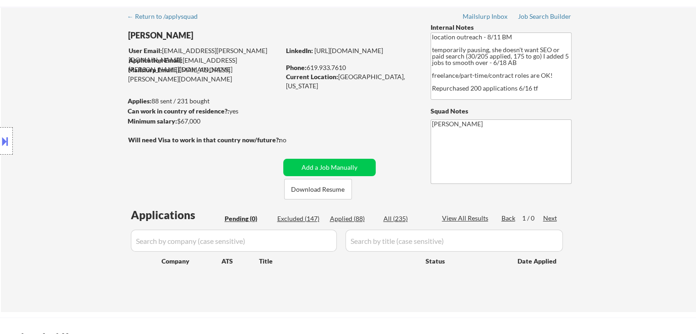
scroll to position [0, 0]
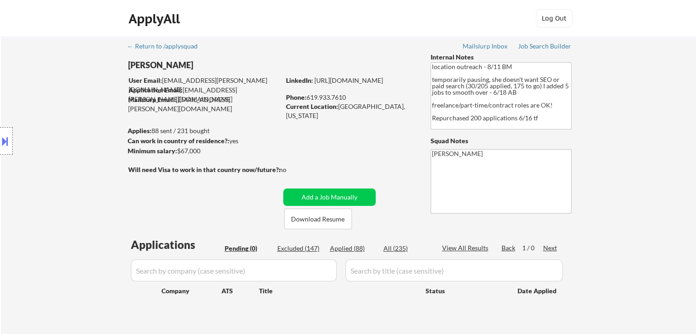
click at [81, 55] on div "← Return to /applysquad Mailslurp Inbox Job Search Builder [PERSON_NAME] User E…" at bounding box center [348, 189] width 695 height 305
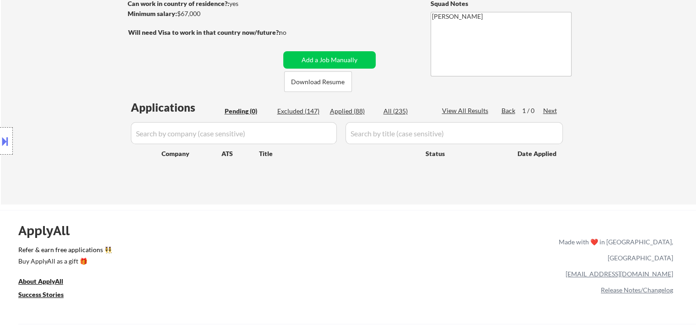
click at [73, 108] on div "Location Inclusions: [GEOGRAPHIC_DATA], [GEOGRAPHIC_DATA] [GEOGRAPHIC_DATA], [G…" at bounding box center [82, 141] width 164 height 170
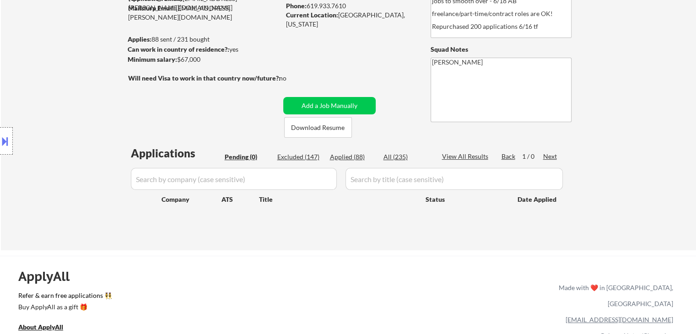
click at [73, 92] on div "Location Inclusions: [GEOGRAPHIC_DATA], [GEOGRAPHIC_DATA] [GEOGRAPHIC_DATA], [G…" at bounding box center [82, 141] width 164 height 170
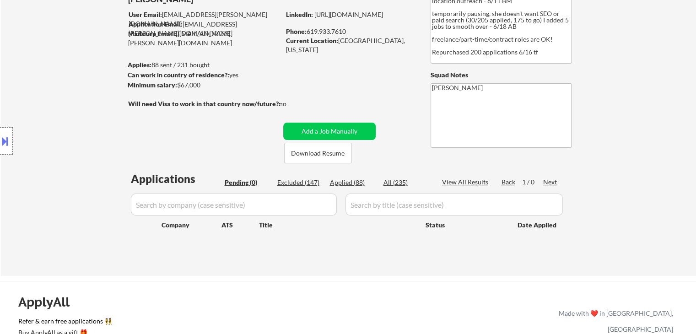
scroll to position [46, 0]
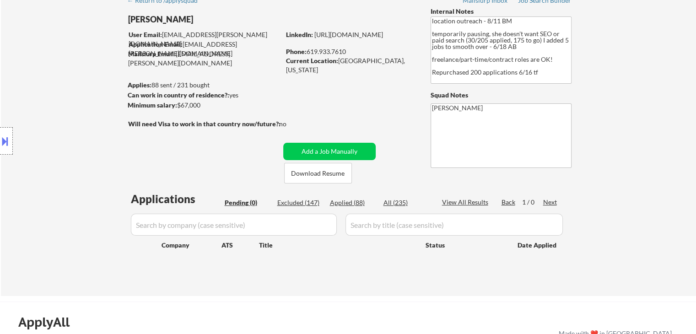
click at [83, 90] on div "Location Inclusions: [GEOGRAPHIC_DATA], [GEOGRAPHIC_DATA] [GEOGRAPHIC_DATA], [G…" at bounding box center [82, 141] width 164 height 170
click at [75, 75] on div "Location Inclusions: [GEOGRAPHIC_DATA], [GEOGRAPHIC_DATA] [GEOGRAPHIC_DATA], [G…" at bounding box center [82, 141] width 164 height 170
drag, startPoint x: 614, startPoint y: 66, endPoint x: 513, endPoint y: 4, distance: 118.0
click at [614, 66] on div "← Return to /applysquad Mailslurp Inbox Job Search Builder [PERSON_NAME] User E…" at bounding box center [348, 143] width 695 height 305
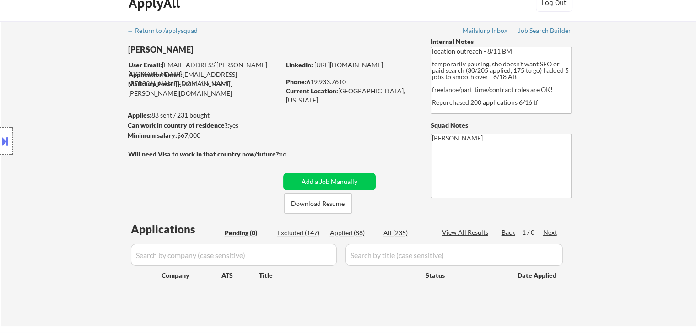
scroll to position [0, 0]
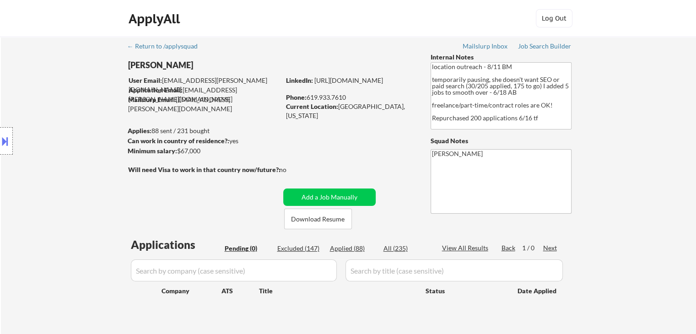
click at [291, 38] on div "← Return to /applysquad Mailslurp Inbox Job Search Builder [PERSON_NAME] User E…" at bounding box center [348, 186] width 456 height 298
